Goal: Information Seeking & Learning: Check status

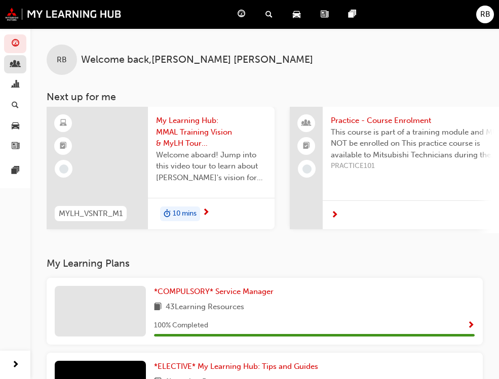
click at [19, 70] on link "button" at bounding box center [15, 64] width 22 height 19
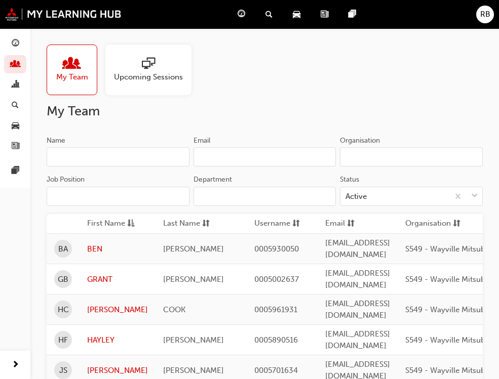
click at [64, 66] on div at bounding box center [72, 64] width 32 height 14
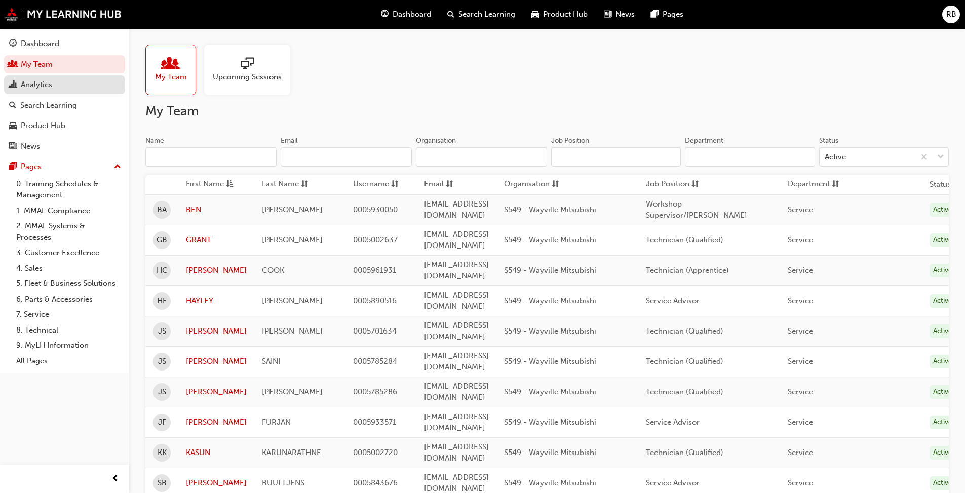
click at [40, 89] on div "Analytics" at bounding box center [36, 85] width 31 height 12
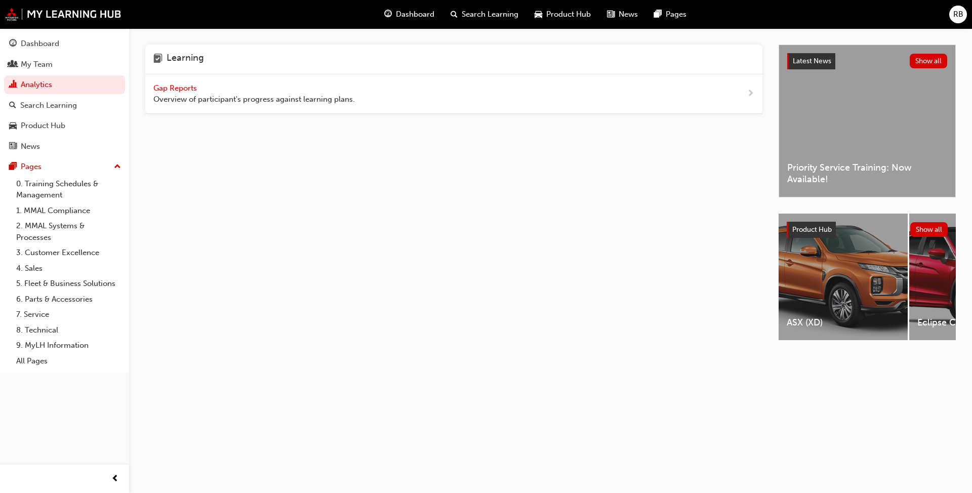
click at [280, 102] on span "Overview of participant's progress against learning plans." at bounding box center [254, 100] width 202 height 12
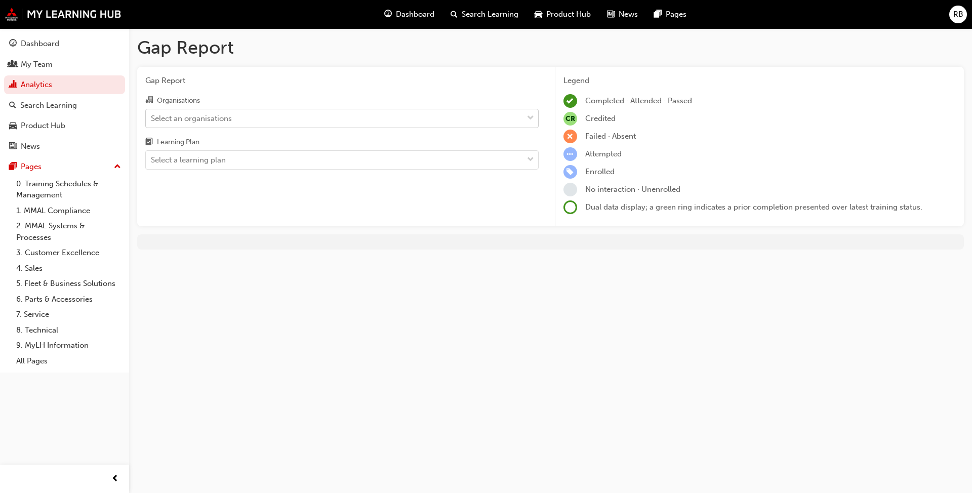
click at [506, 113] on span "down-icon" at bounding box center [530, 118] width 7 height 13
click at [152, 113] on input "Organisations Select an organisations" at bounding box center [151, 117] width 1 height 9
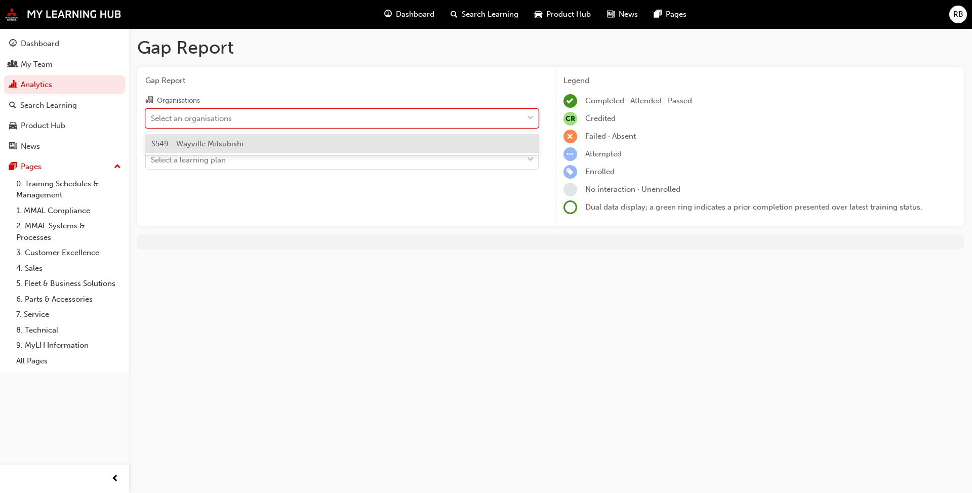
click at [506, 149] on div "S549 - Wayville Mitsubishi" at bounding box center [342, 144] width 394 height 20
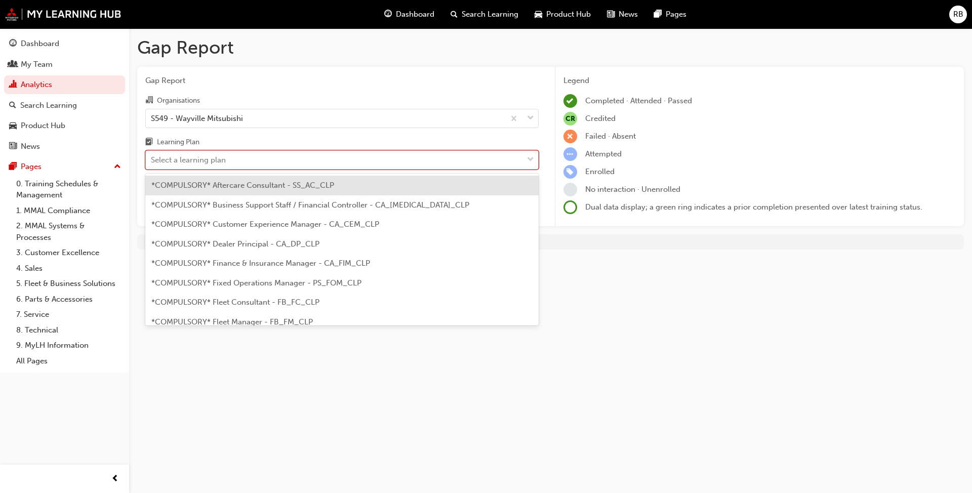
click at [496, 167] on div "Select a learning plan" at bounding box center [334, 160] width 377 height 18
click at [152, 164] on input "Learning Plan option *COMPULSORY* Aftercare Consultant - SS_AC_CLP focused, 1 o…" at bounding box center [151, 159] width 1 height 9
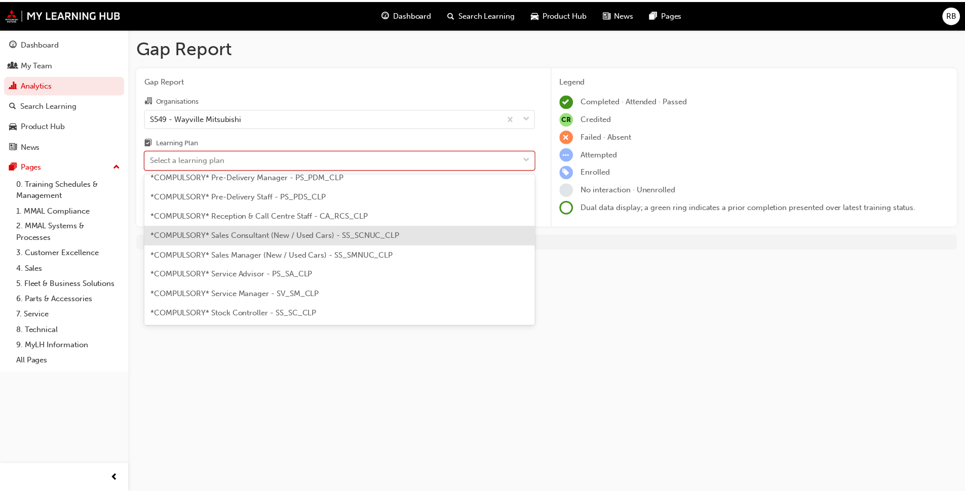
scroll to position [355, 0]
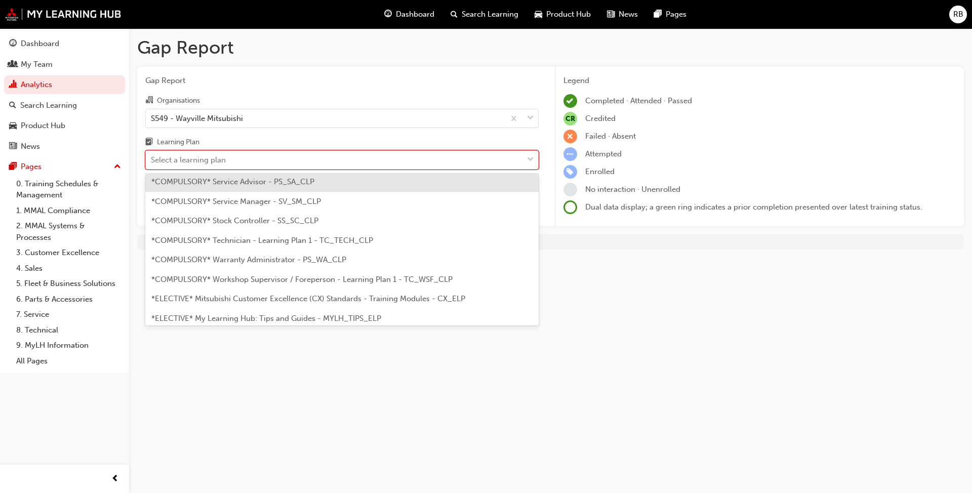
click at [307, 177] on div "*COMPULSORY* Service Advisor - PS_SA_CLP" at bounding box center [342, 182] width 394 height 20
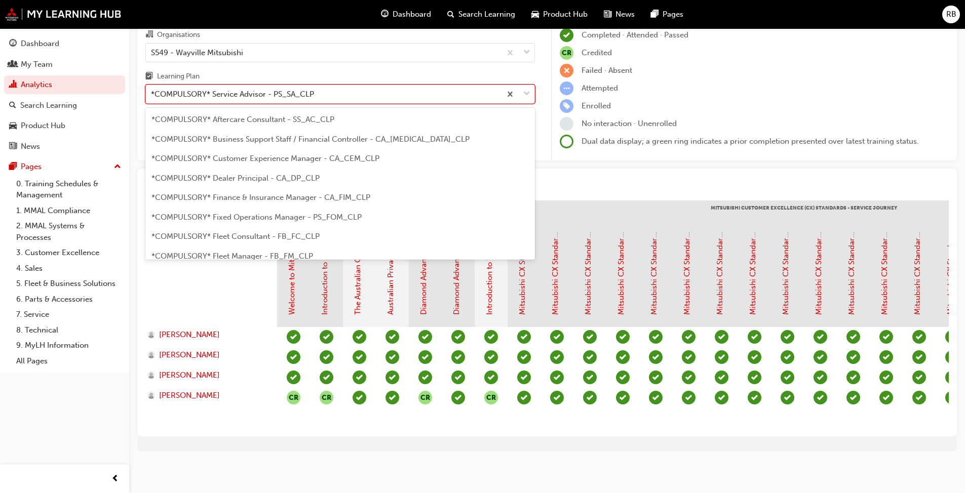
click at [506, 88] on span "down-icon" at bounding box center [526, 94] width 7 height 13
click at [152, 90] on input "Learning Plan option *COMPULSORY* Service Advisor - PS_SA_CLP, selected. option…" at bounding box center [151, 94] width 1 height 9
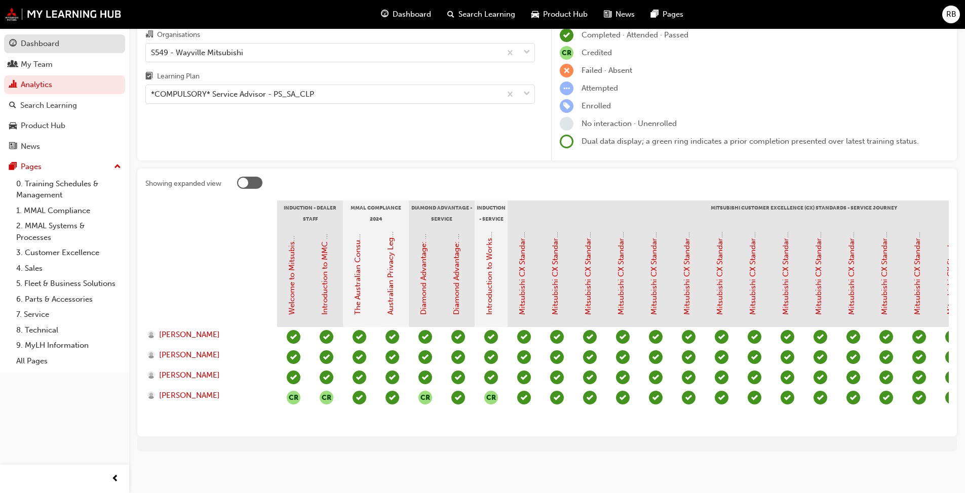
click at [47, 44] on div "Dashboard" at bounding box center [40, 44] width 38 height 12
